Goal: Information Seeking & Learning: Learn about a topic

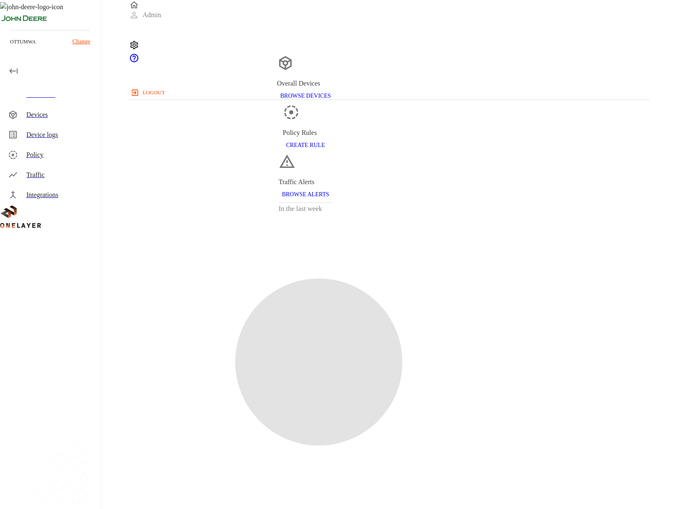
click at [18, 173] on icon at bounding box center [13, 175] width 10 height 10
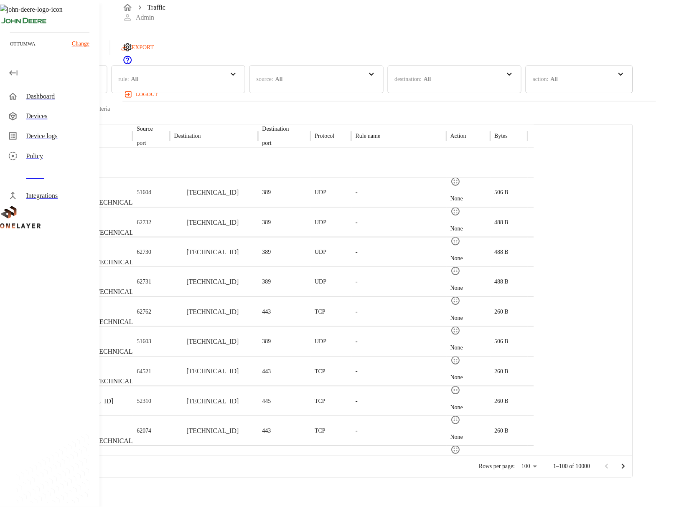
scroll to position [57, 0]
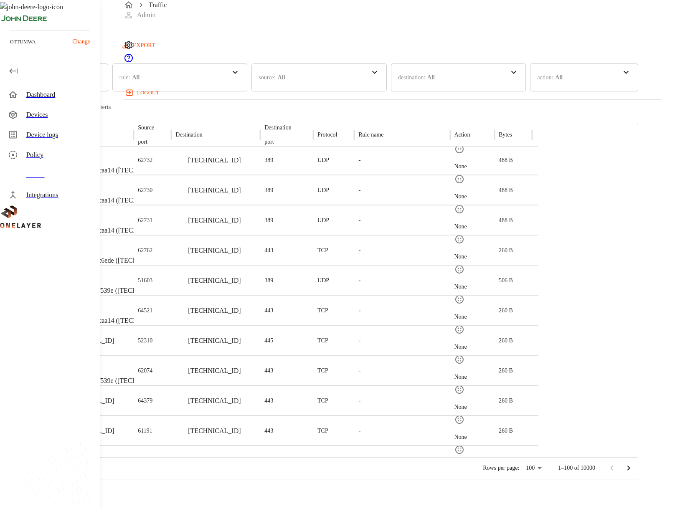
click at [172, 274] on p "eCell" at bounding box center [128, 276] width 87 height 8
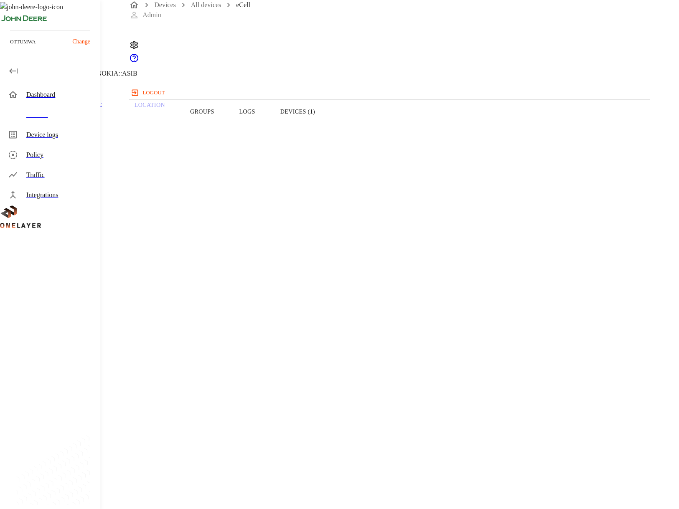
click at [328, 129] on button "Devices (1)" at bounding box center [298, 111] width 60 height 53
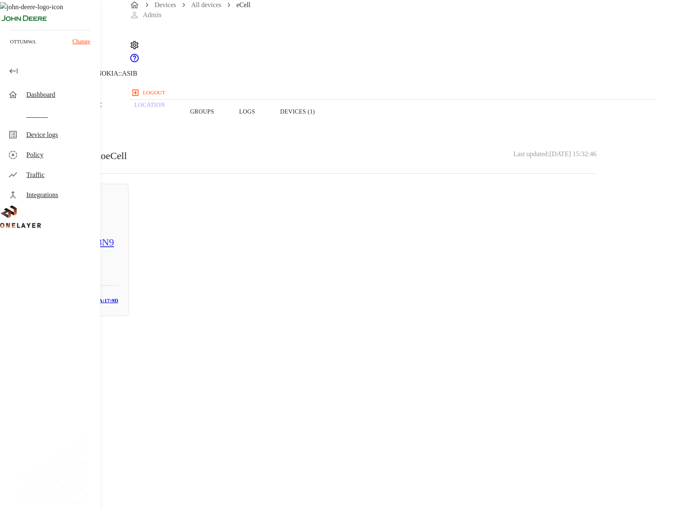
click at [109, 109] on p "Traffic" at bounding box center [90, 106] width 40 height 8
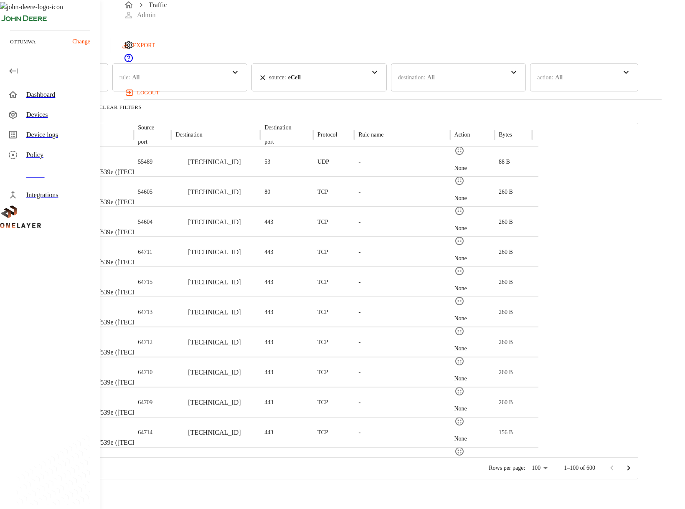
click at [44, 172] on div "Traffic" at bounding box center [59, 175] width 67 height 10
click at [172, 157] on p "eCell" at bounding box center [128, 157] width 87 height 8
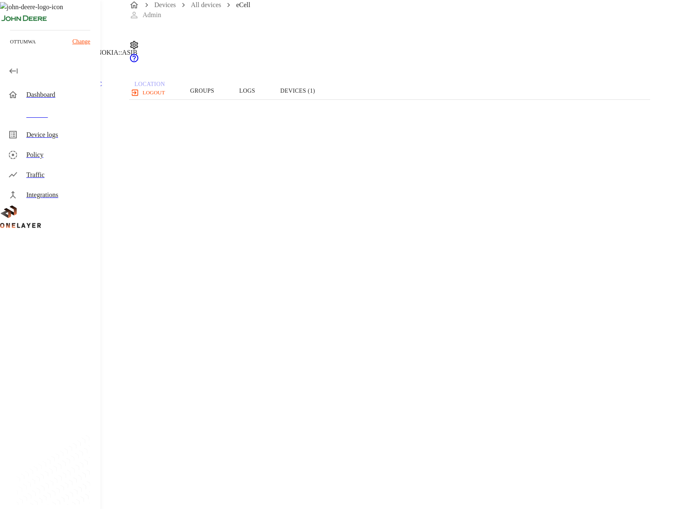
scroll to position [3, 0]
click at [33, 171] on div "Traffic" at bounding box center [59, 175] width 67 height 10
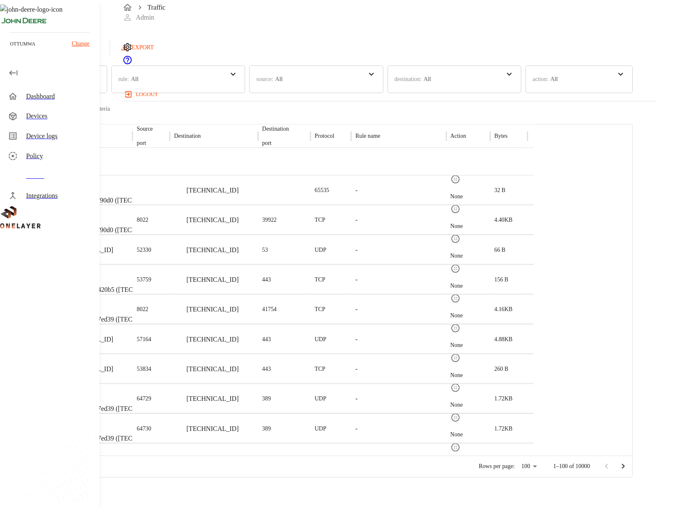
scroll to position [238, 0]
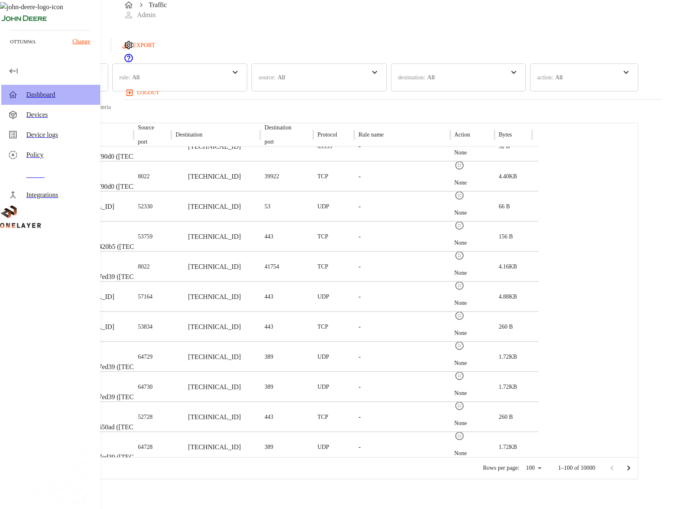
click at [32, 91] on div "Dashboard" at bounding box center [59, 95] width 67 height 10
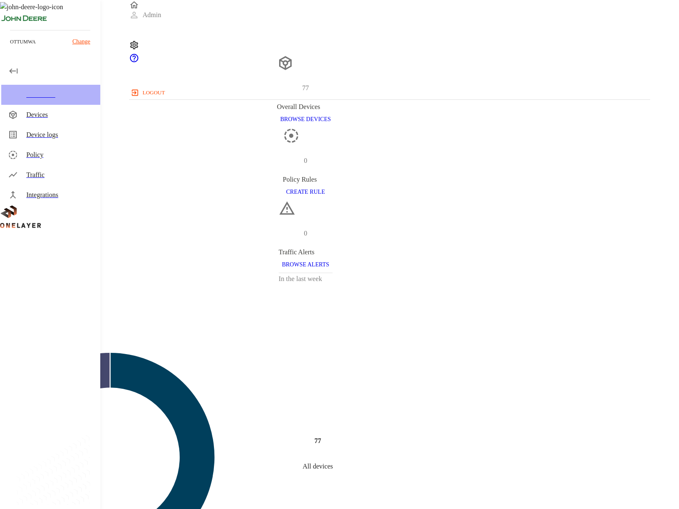
click at [66, 98] on div "Dashboard" at bounding box center [59, 95] width 67 height 10
click at [59, 117] on div "Devices" at bounding box center [59, 115] width 67 height 10
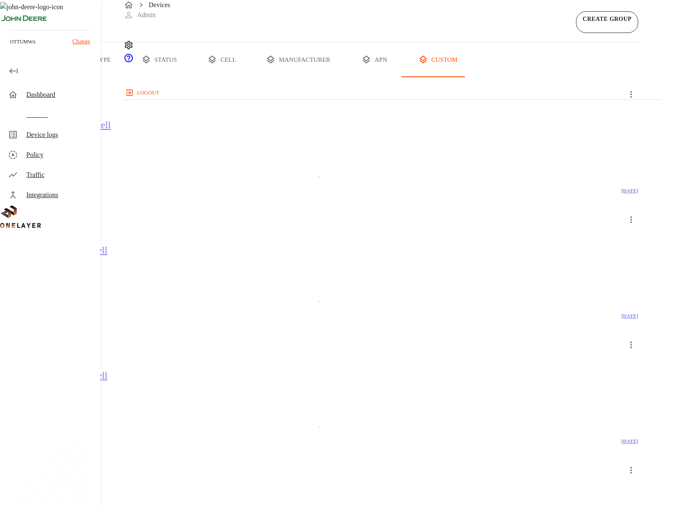
drag, startPoint x: 165, startPoint y: 93, endPoint x: 186, endPoint y: 272, distance: 179.5
click at [185, 256] on div "Devices CREATE GROUP all devices type status cell manufacturer apn custom ex_ot…" at bounding box center [319, 357] width 638 height 714
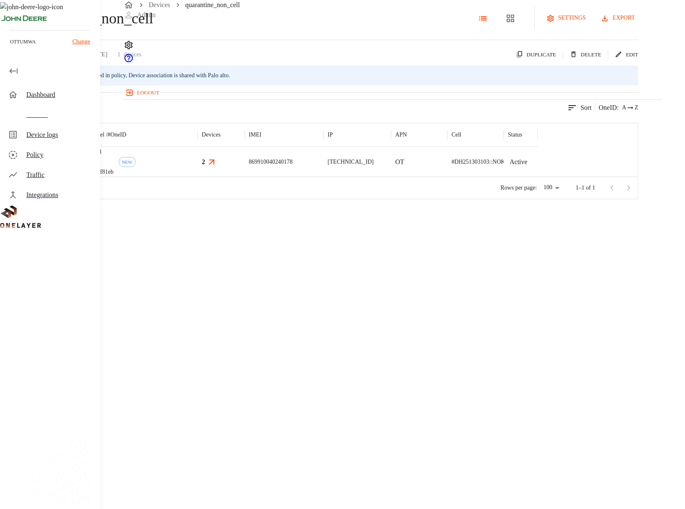
click at [66, 166] on img "MultiTech" at bounding box center [50, 162] width 31 height 8
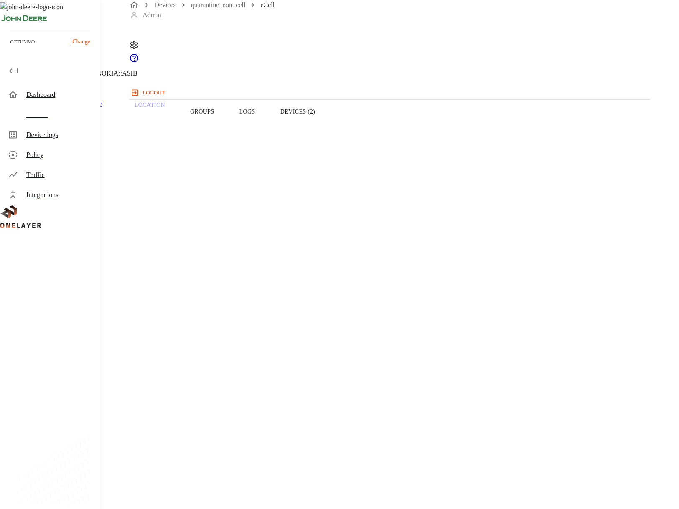
click at [328, 126] on button "Devices (2)" at bounding box center [298, 111] width 60 height 53
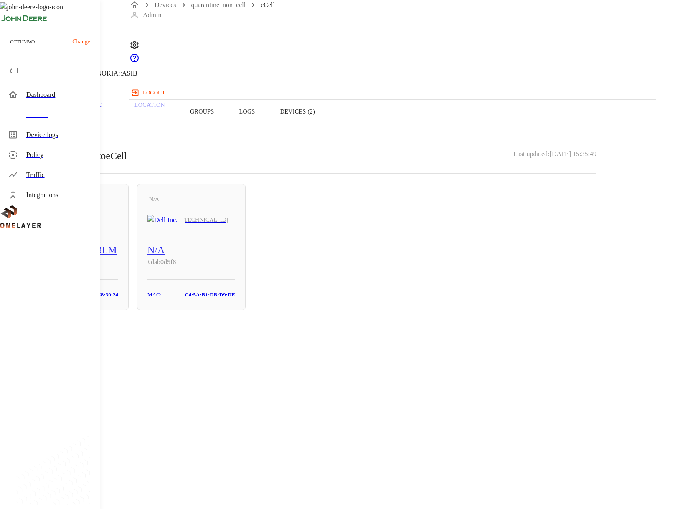
click at [129, 216] on div "N/A N/A [TECHNICAL_ID] WDXMXL50268LM # 0e27495e MAC: [MAC_ADDRESS]" at bounding box center [74, 247] width 109 height 127
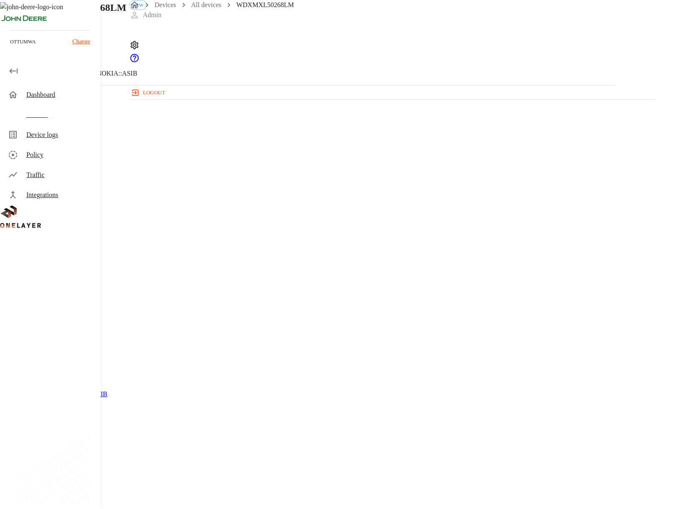
click at [10, 48] on icon at bounding box center [5, 43] width 10 height 10
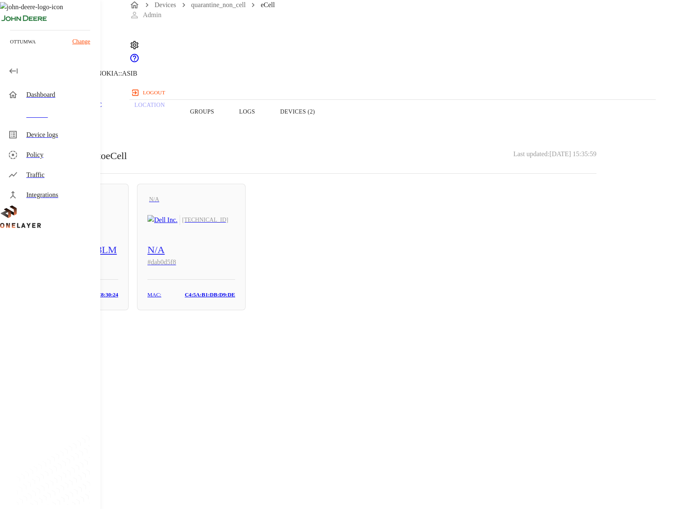
click at [109, 109] on p "Traffic" at bounding box center [90, 106] width 40 height 8
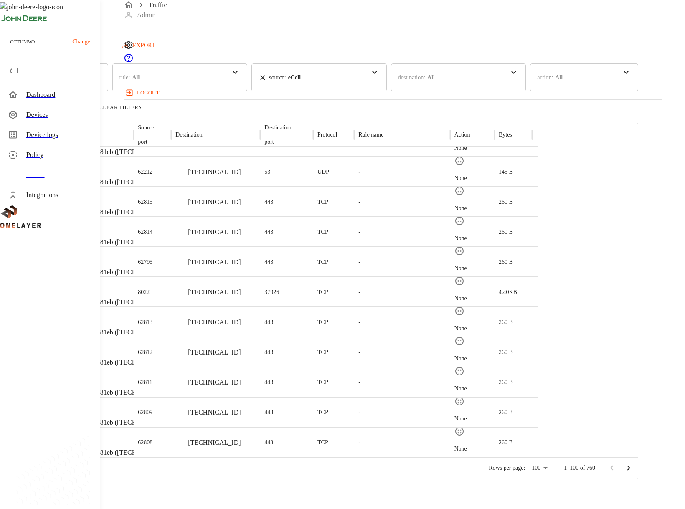
scroll to position [550, 0]
